Goal: Understand process/instructions

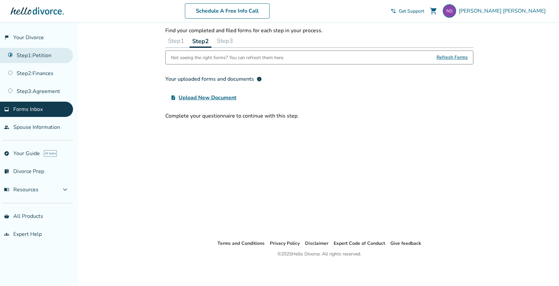
click at [27, 55] on link "Step 1 : Petition" at bounding box center [36, 55] width 73 height 15
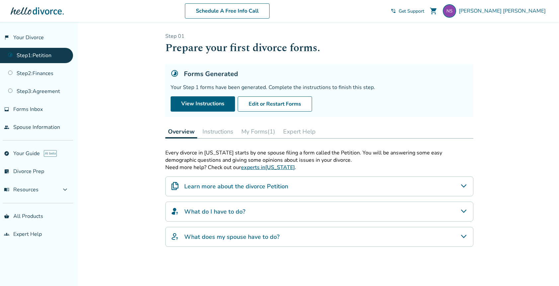
click at [212, 131] on button "Instructions" at bounding box center [218, 131] width 36 height 13
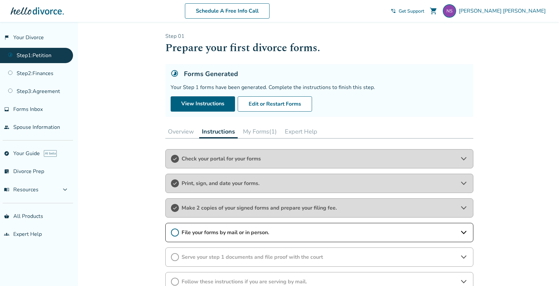
click at [296, 178] on div "Print, sign, and date your forms." at bounding box center [319, 183] width 308 height 19
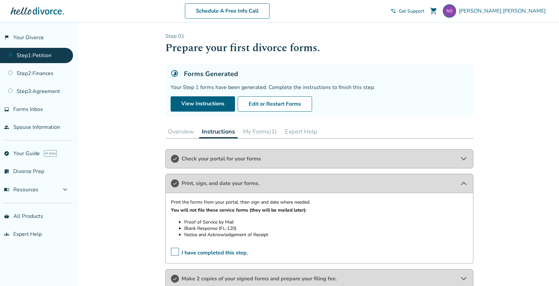
click at [249, 131] on button "My Forms (1)" at bounding box center [259, 131] width 39 height 13
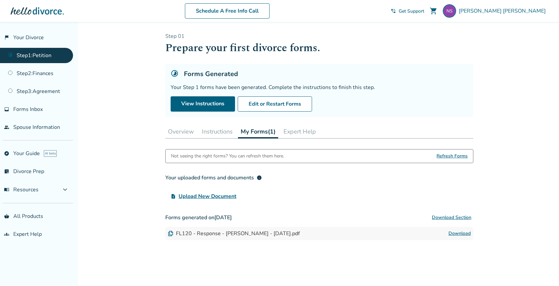
click at [446, 157] on span "Refresh Forms" at bounding box center [452, 155] width 31 height 13
click at [220, 132] on button "Instructions" at bounding box center [217, 131] width 36 height 13
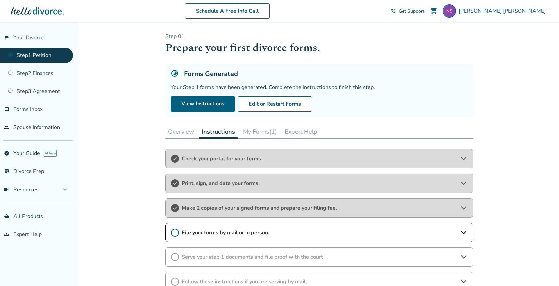
click at [235, 176] on div "Print, sign, and date your forms." at bounding box center [319, 183] width 308 height 19
